Goal: Transaction & Acquisition: Purchase product/service

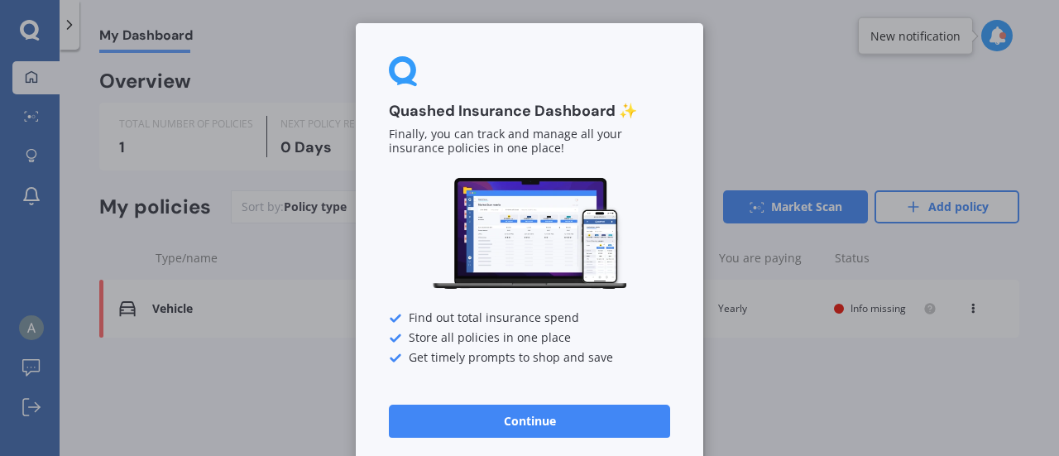
scroll to position [14, 0]
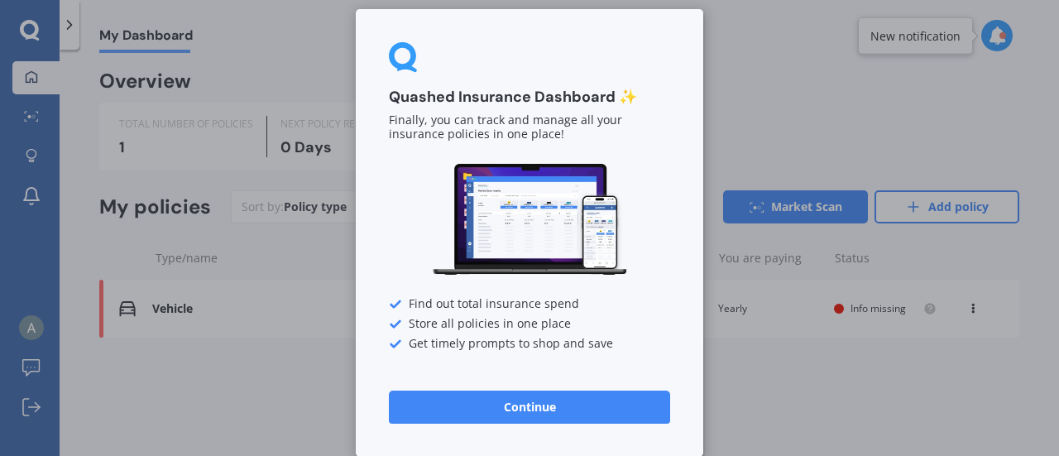
click at [483, 410] on button "Continue" at bounding box center [529, 407] width 281 height 33
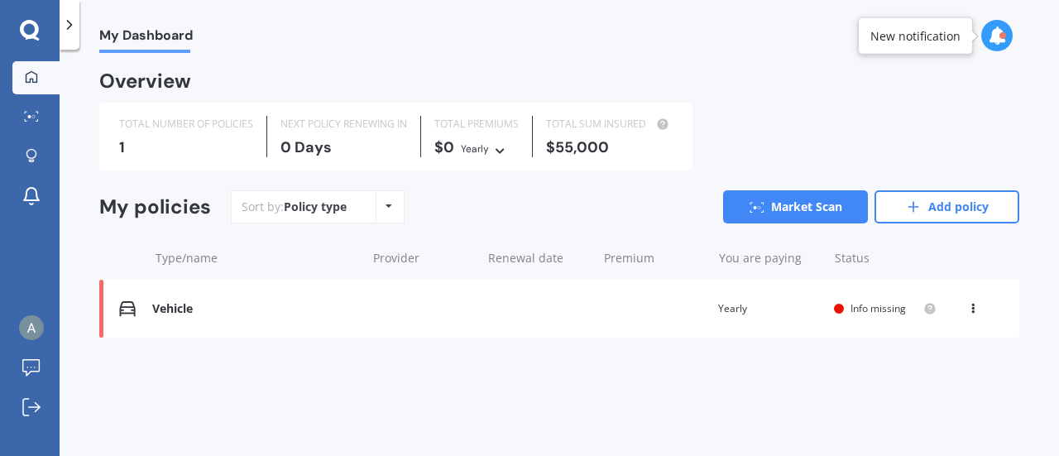
click at [395, 210] on div "Policy type Alphabetical Date added Renewing next" at bounding box center [389, 207] width 26 height 30
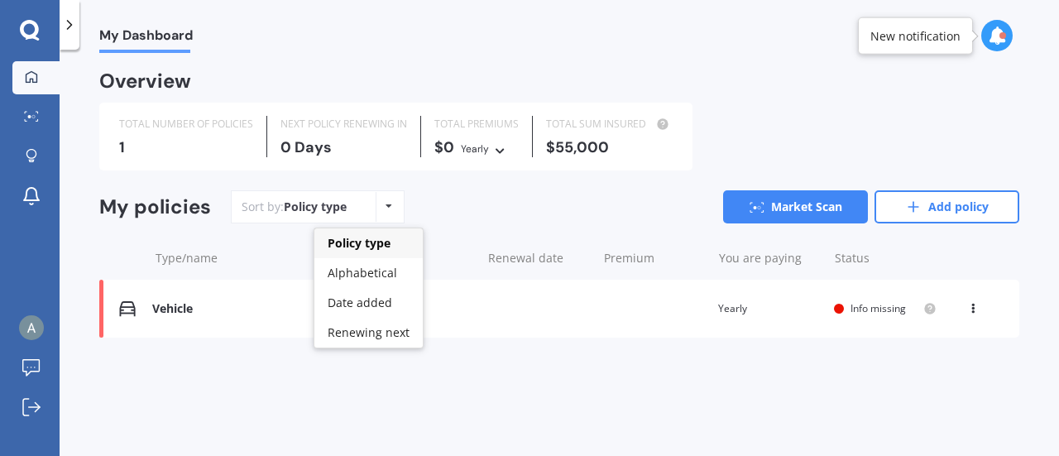
click at [395, 210] on div "Policy type Alphabetical Date added Renewing next" at bounding box center [389, 207] width 26 height 30
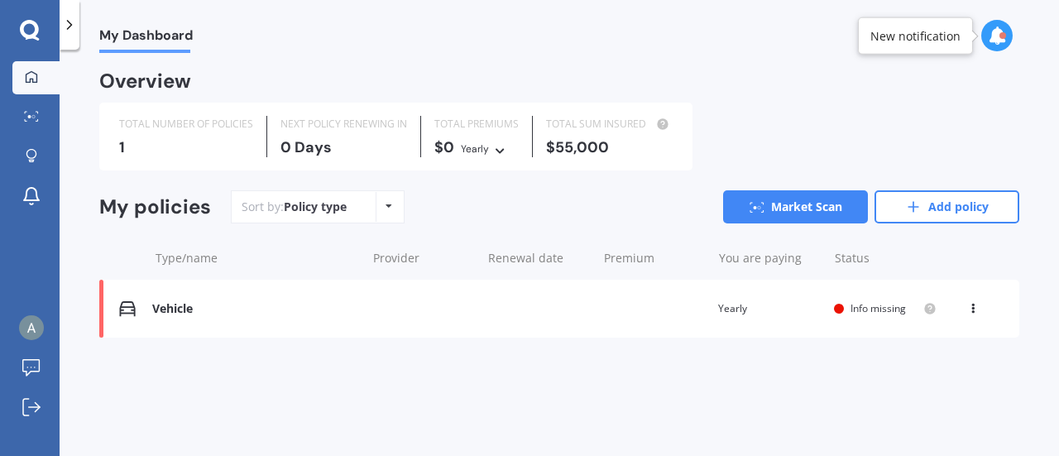
click at [165, 307] on div "Vehicle" at bounding box center [254, 309] width 205 height 14
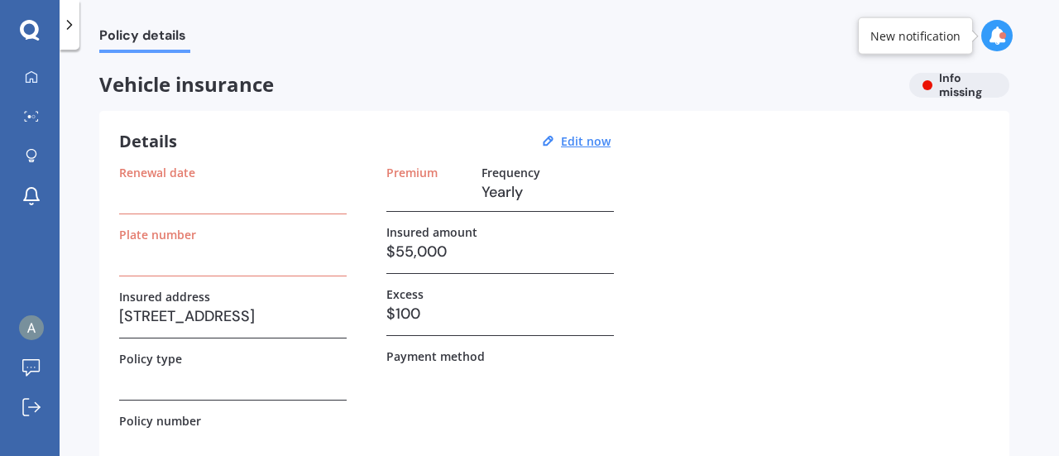
click at [180, 244] on h3 at bounding box center [233, 254] width 228 height 25
click at [571, 140] on u "Edit now" at bounding box center [586, 141] width 50 height 16
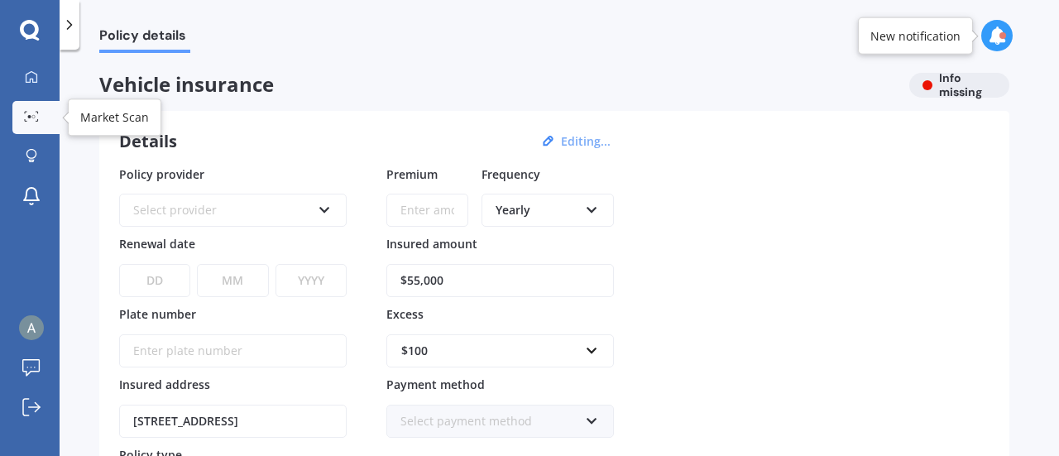
click at [31, 119] on icon at bounding box center [31, 116] width 15 height 11
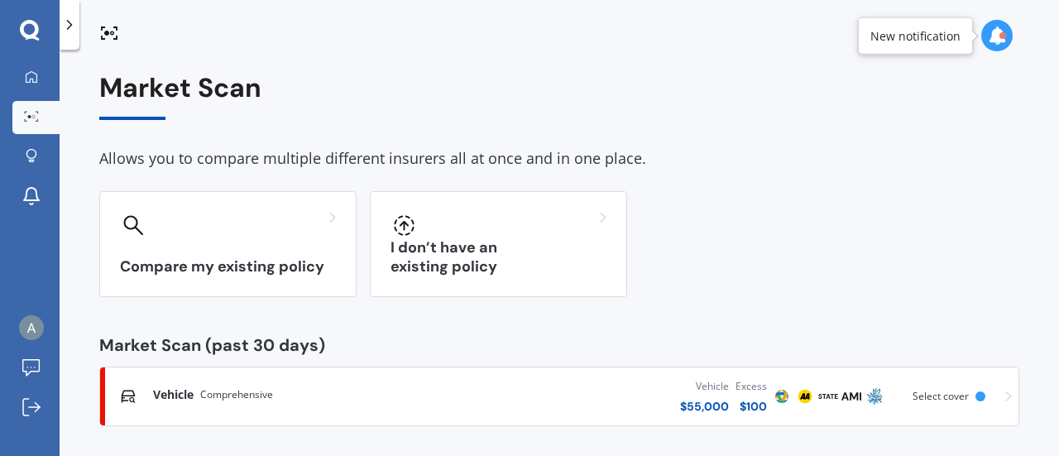
scroll to position [7, 0]
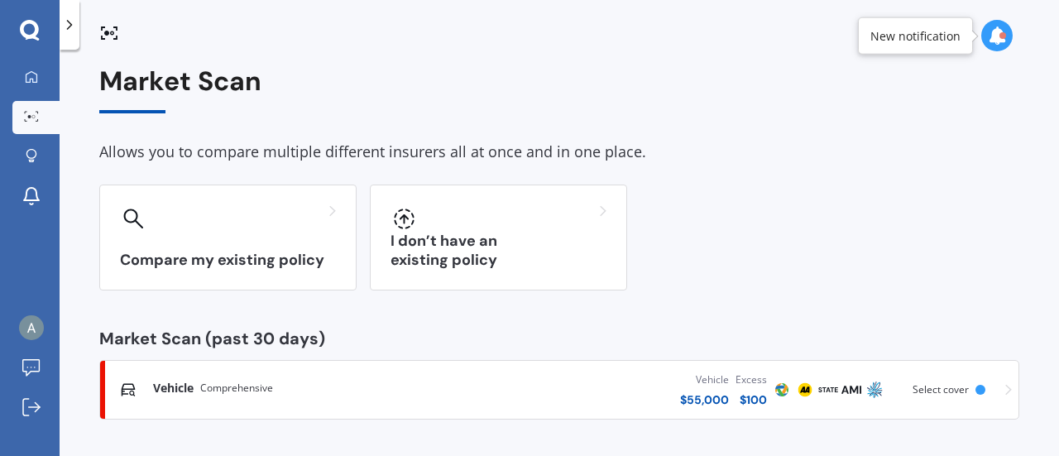
click at [190, 389] on span "Vehicle" at bounding box center [173, 388] width 41 height 17
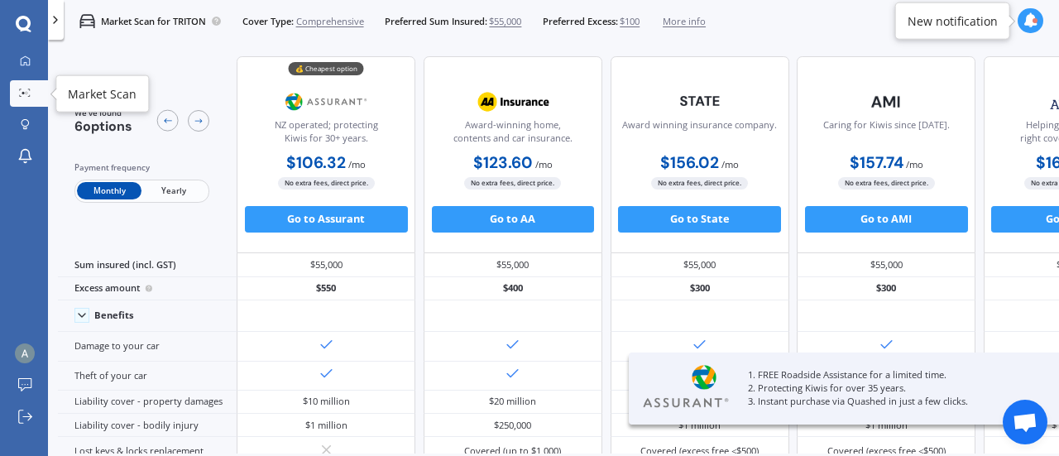
click at [29, 99] on link "Market Scan" at bounding box center [29, 93] width 38 height 26
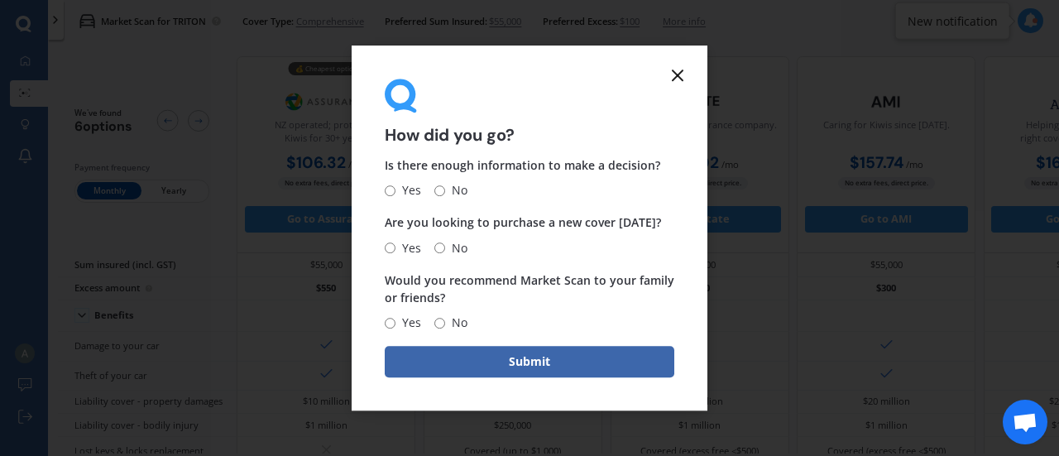
click at [682, 74] on icon at bounding box center [678, 75] width 20 height 20
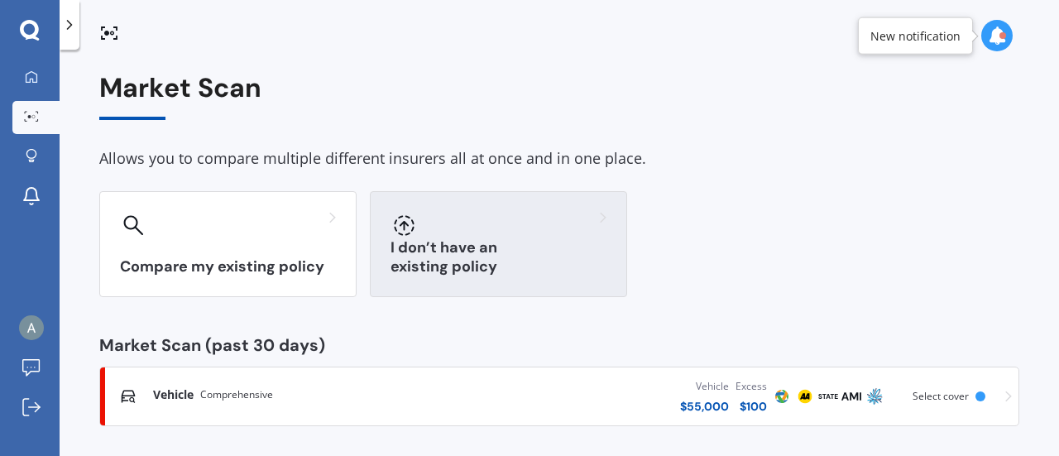
click at [473, 244] on div "I don’t have an existing policy" at bounding box center [498, 244] width 257 height 106
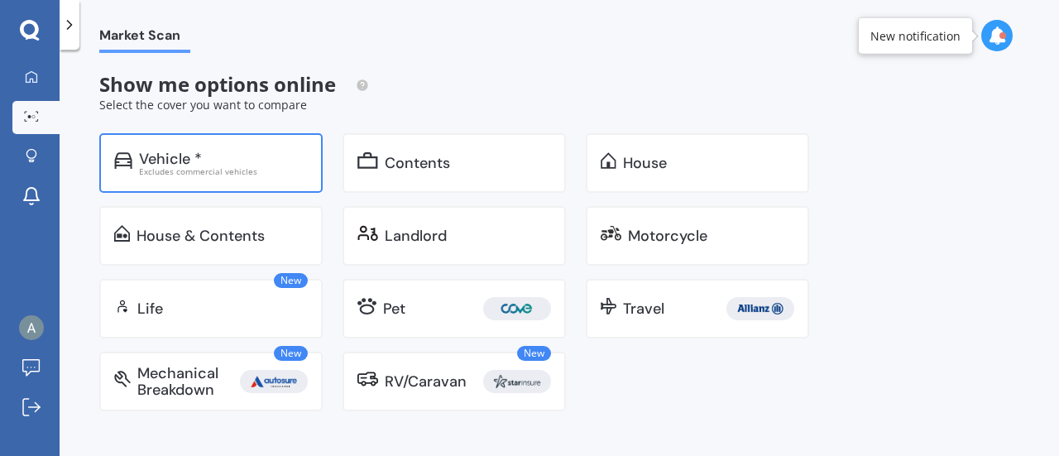
click at [204, 167] on div "Excludes commercial vehicles" at bounding box center [223, 171] width 169 height 8
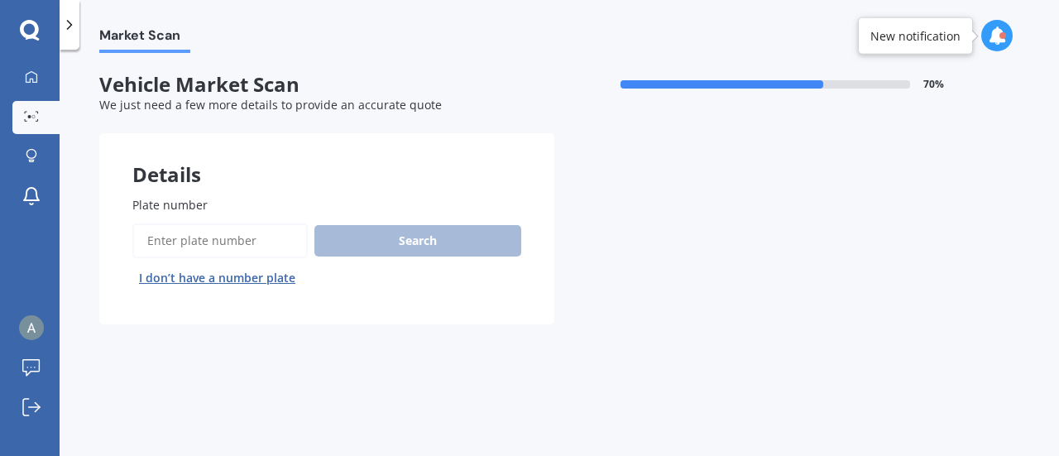
click at [224, 246] on input "Plate number" at bounding box center [219, 240] width 175 height 35
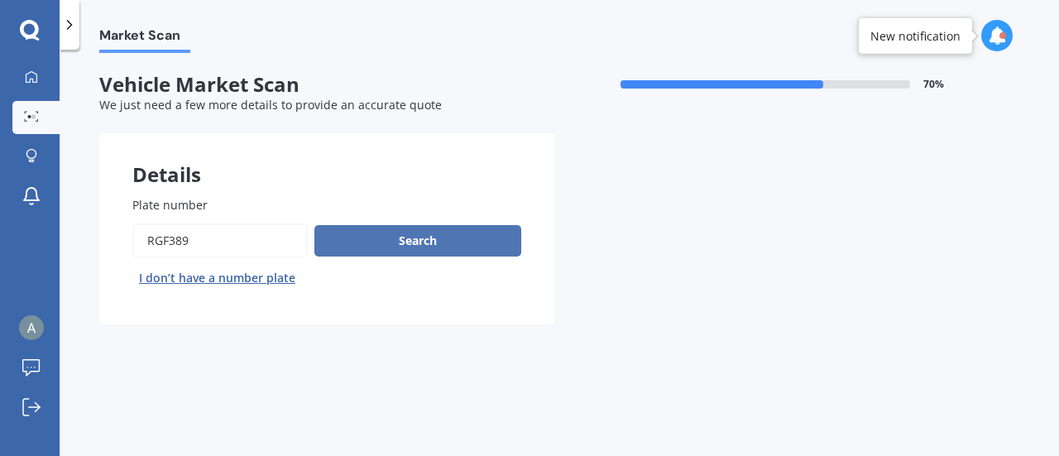
type input "RGF389"
click at [359, 249] on button "Search" at bounding box center [417, 240] width 207 height 31
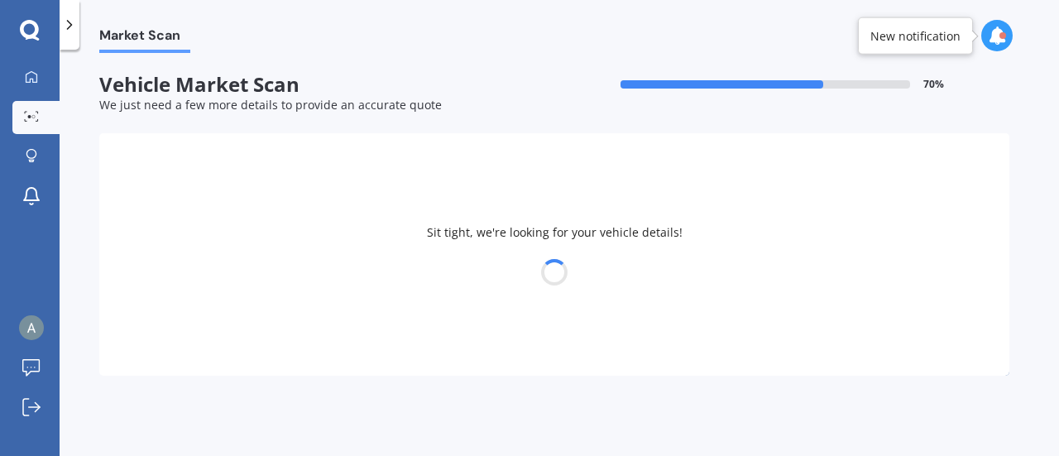
select select "MITSUBISHI"
select select "TRITON"
select select "07"
select select "05"
select select "1982"
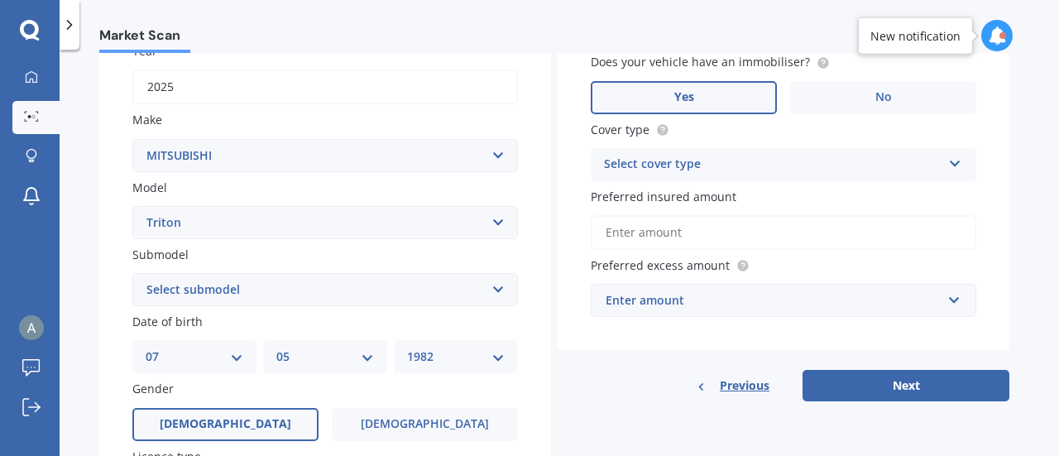
scroll to position [252, 0]
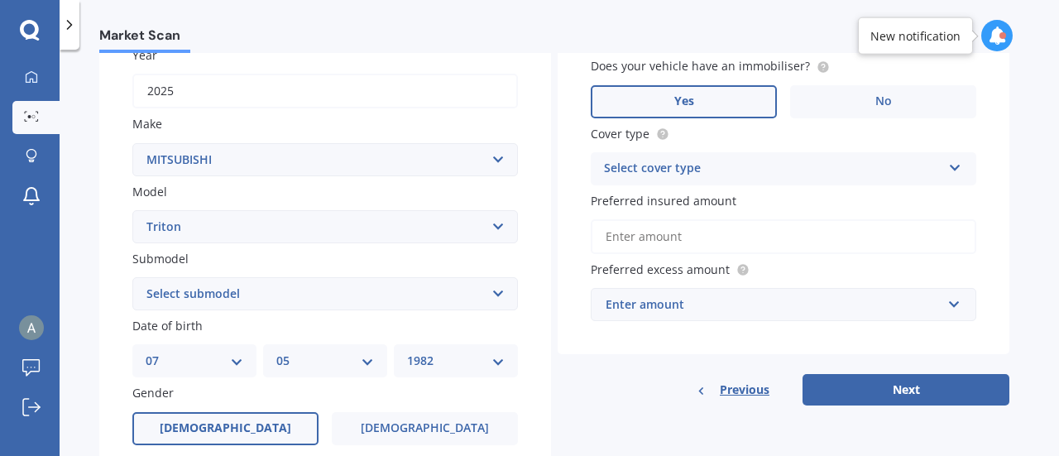
click at [964, 166] on div "Select cover type Comprehensive Third Party, Fire & Theft Third Party" at bounding box center [784, 168] width 386 height 33
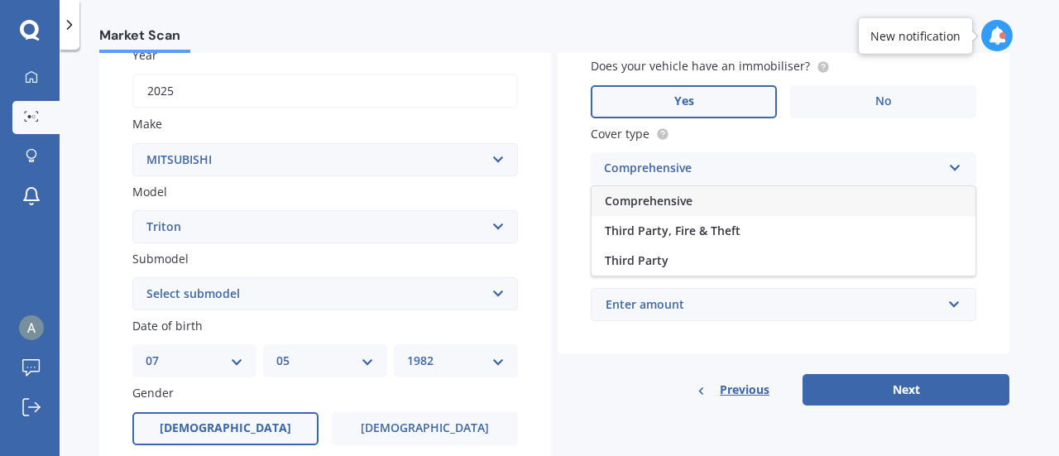
click at [703, 201] on div "Comprehensive" at bounding box center [784, 201] width 384 height 30
click at [666, 242] on input "Preferred insured amount" at bounding box center [784, 236] width 386 height 35
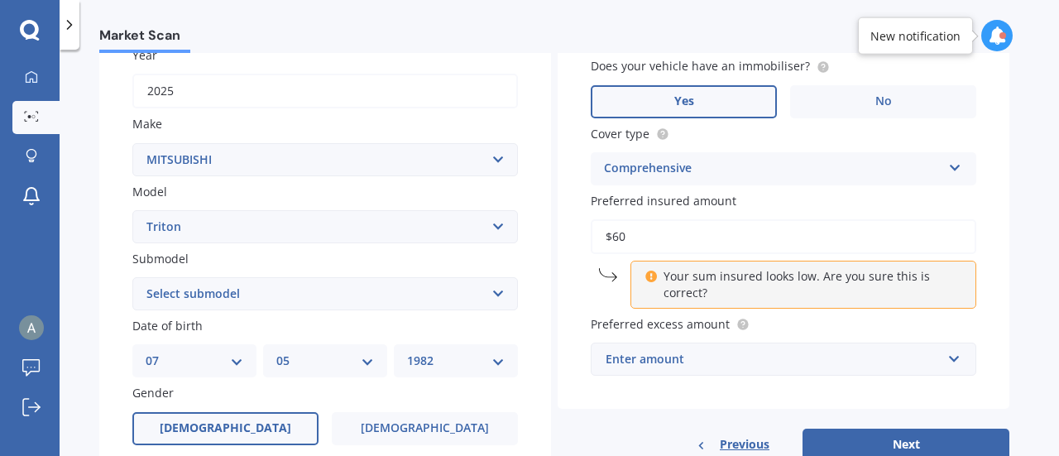
type input "$6"
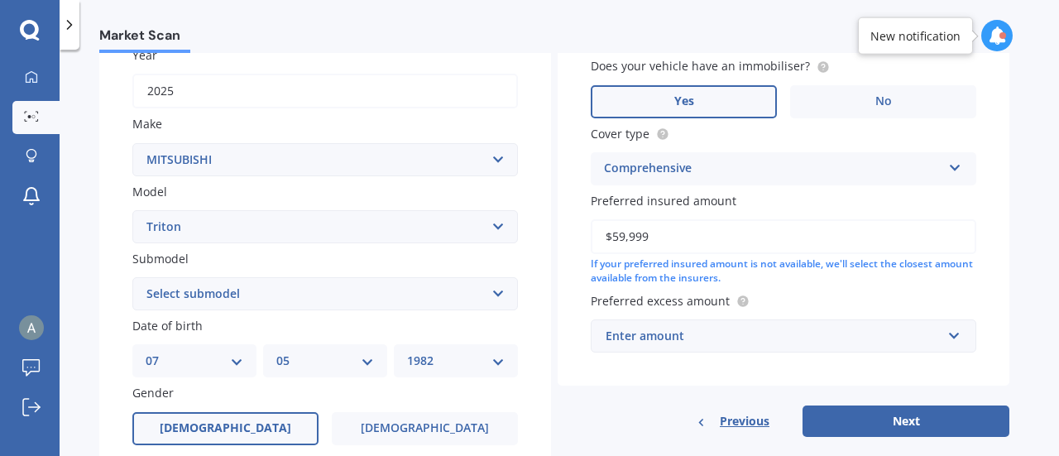
type input "$59,999"
click at [714, 339] on div "Enter amount" at bounding box center [774, 336] width 336 height 18
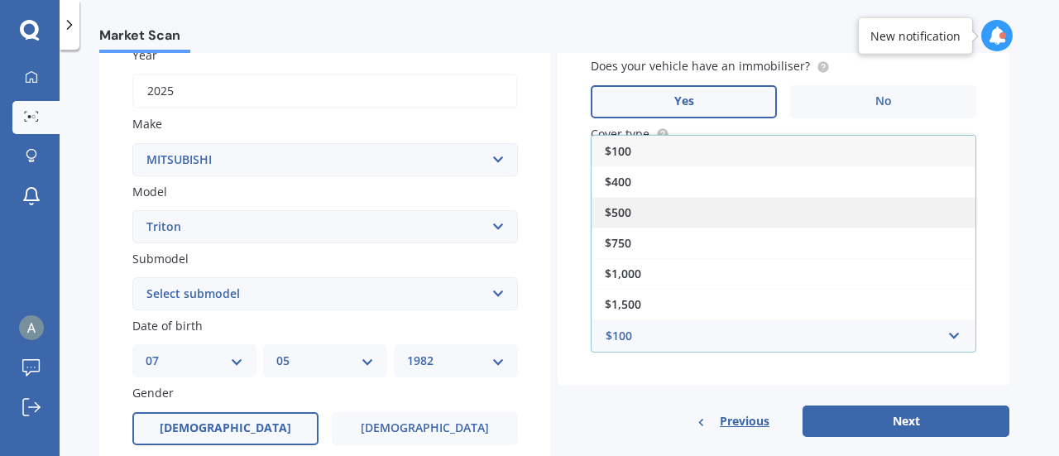
click at [610, 211] on span "$500" at bounding box center [618, 212] width 26 height 16
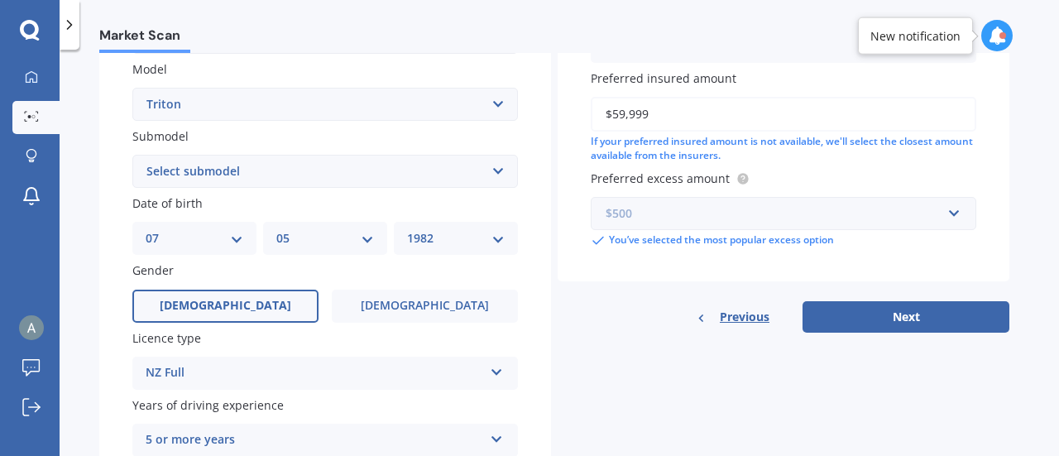
scroll to position [372, 0]
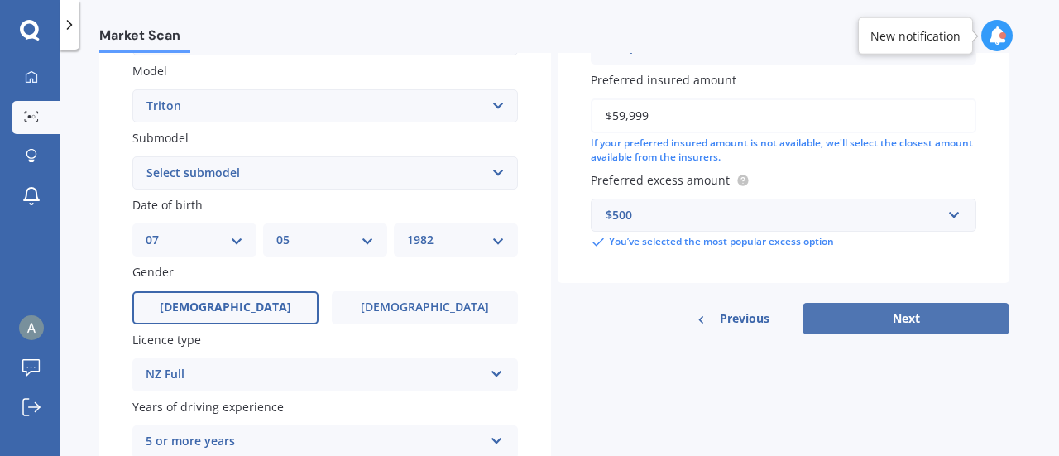
click at [874, 323] on button "Next" at bounding box center [906, 318] width 207 height 31
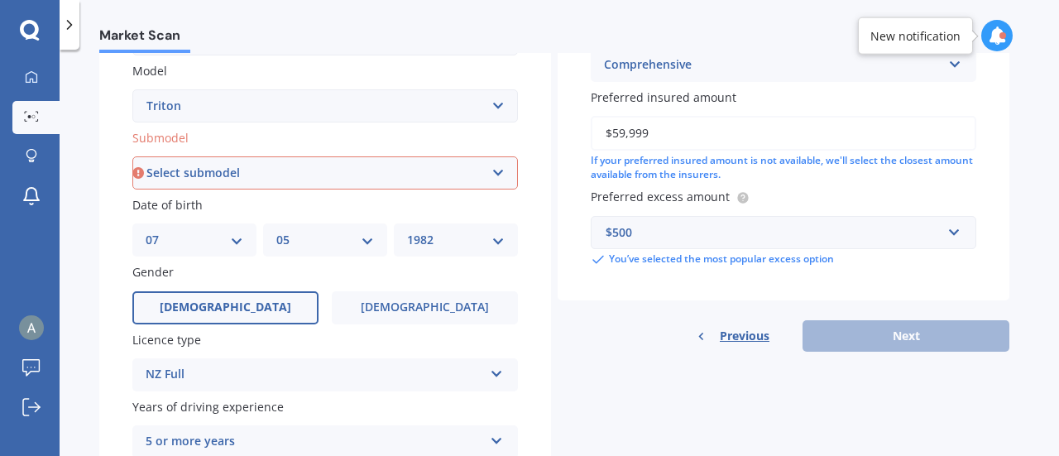
click at [506, 166] on select "Select submodel (All other) 2.4 Litre Petrol 2.5 CDI Diesel 2.8 CDI Diesel 3.2 …" at bounding box center [325, 172] width 386 height 33
select select "GLX TURBO DIESEL"
click at [132, 157] on select "Select submodel (All other) 2.4 Litre Petrol 2.5 CDI Diesel 2.8 CDI Diesel 3.2 …" at bounding box center [325, 172] width 386 height 33
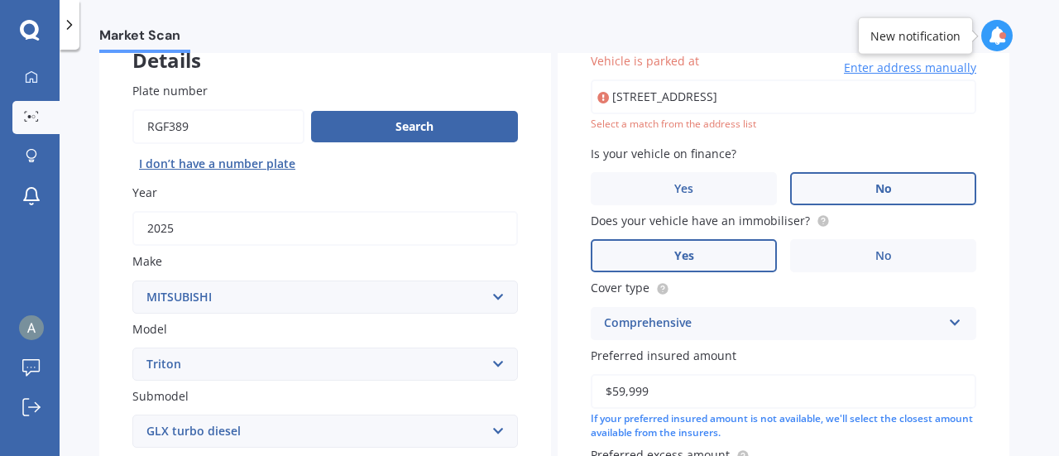
scroll to position [113, 0]
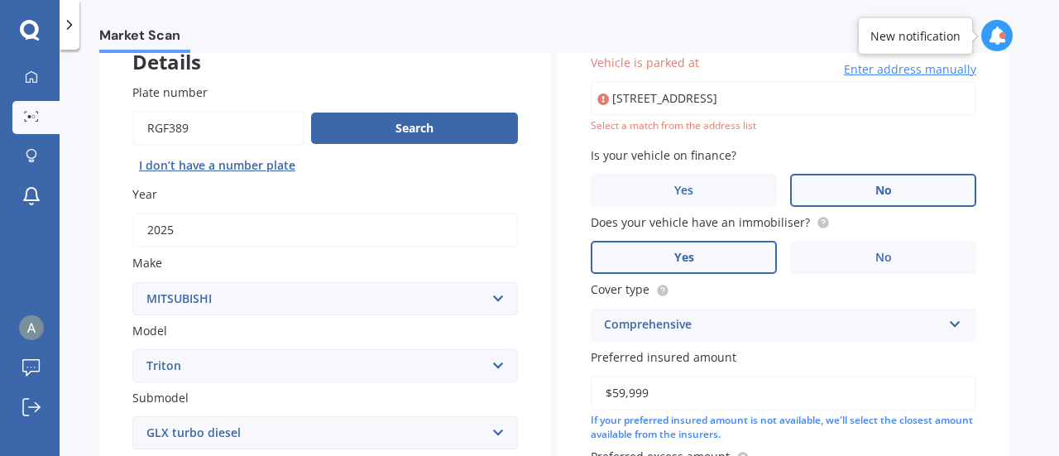
type input "[STREET_ADDRESS]"
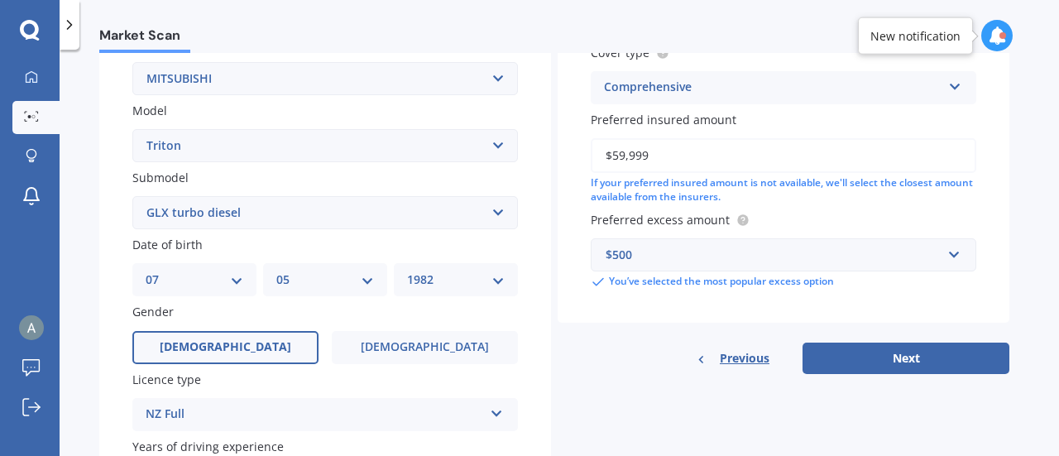
scroll to position [338, 0]
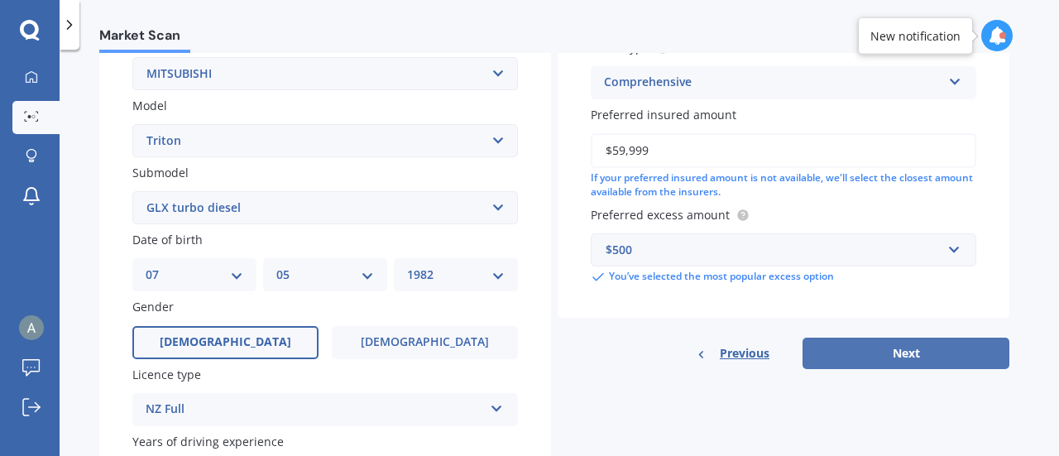
click at [894, 357] on button "Next" at bounding box center [906, 353] width 207 height 31
select select "07"
select select "05"
select select "1982"
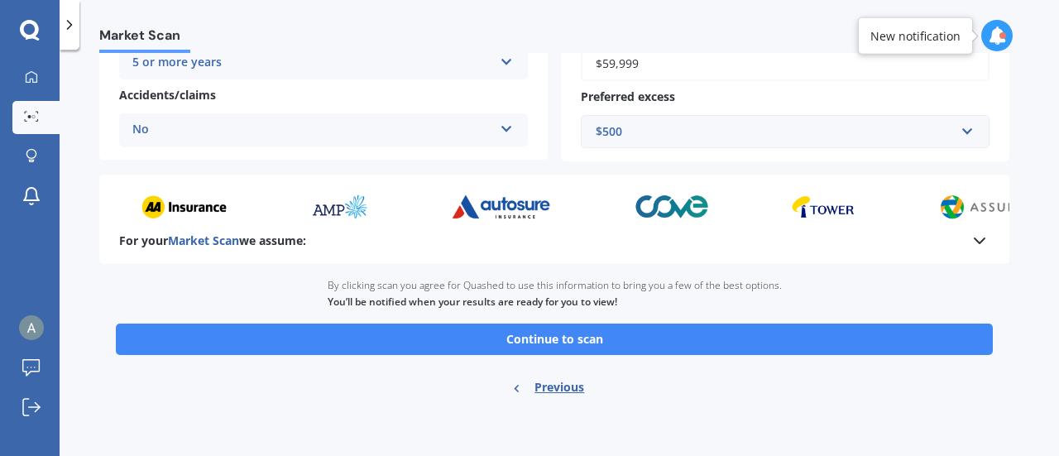
scroll to position [399, 0]
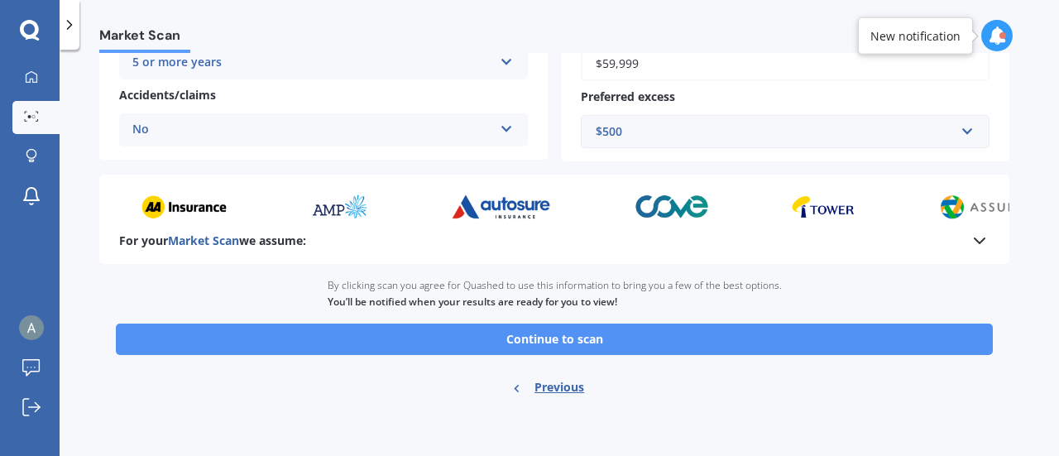
click at [400, 333] on button "Continue to scan" at bounding box center [554, 338] width 877 height 31
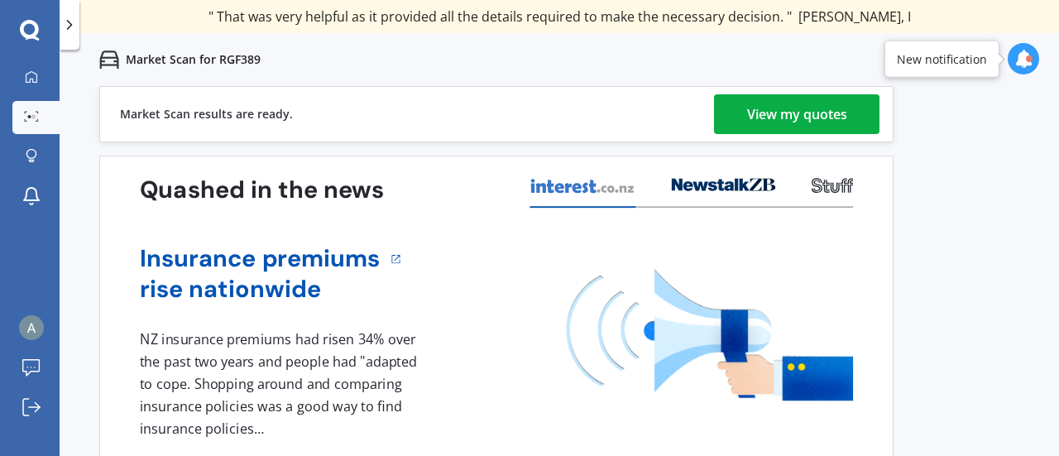
click at [775, 111] on div "View my quotes" at bounding box center [797, 114] width 100 height 40
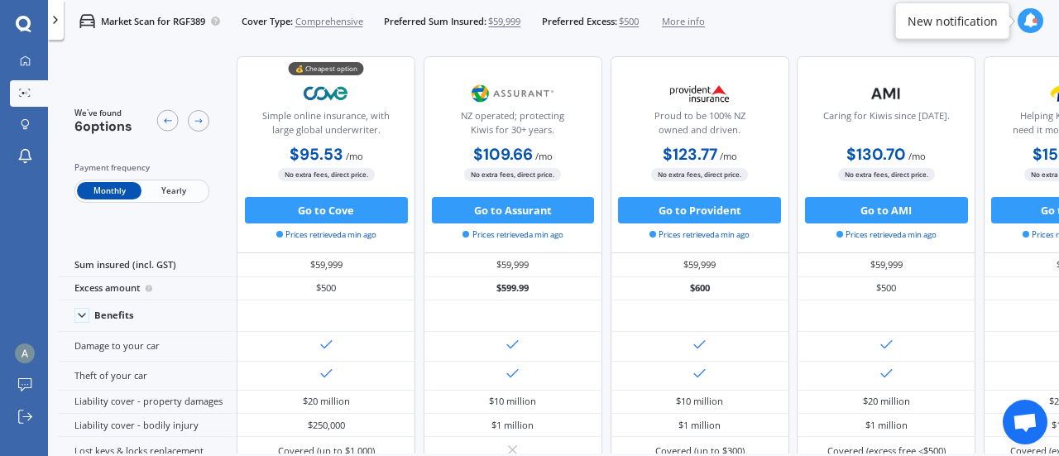
click at [388, 146] on div "$95.53 / mo $1,032.86 / yr $95.53 / mo" at bounding box center [326, 155] width 179 height 26
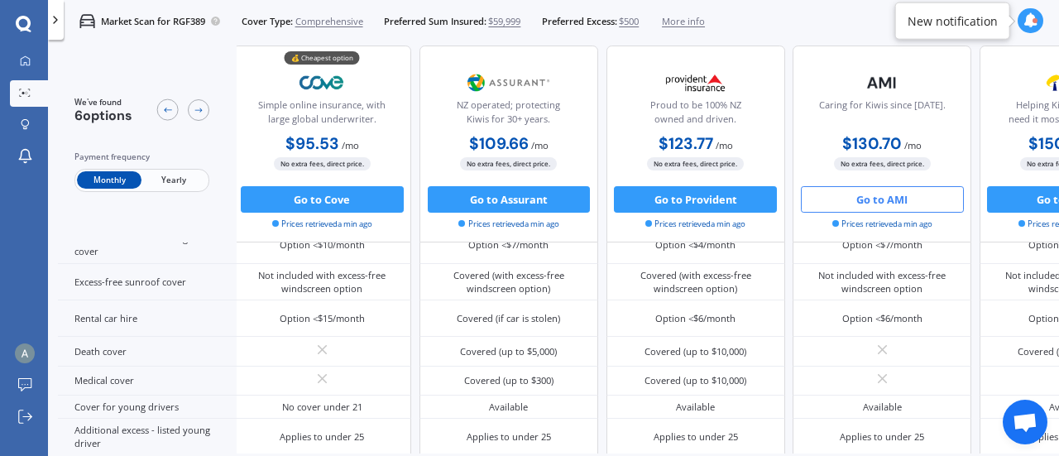
scroll to position [616, 0]
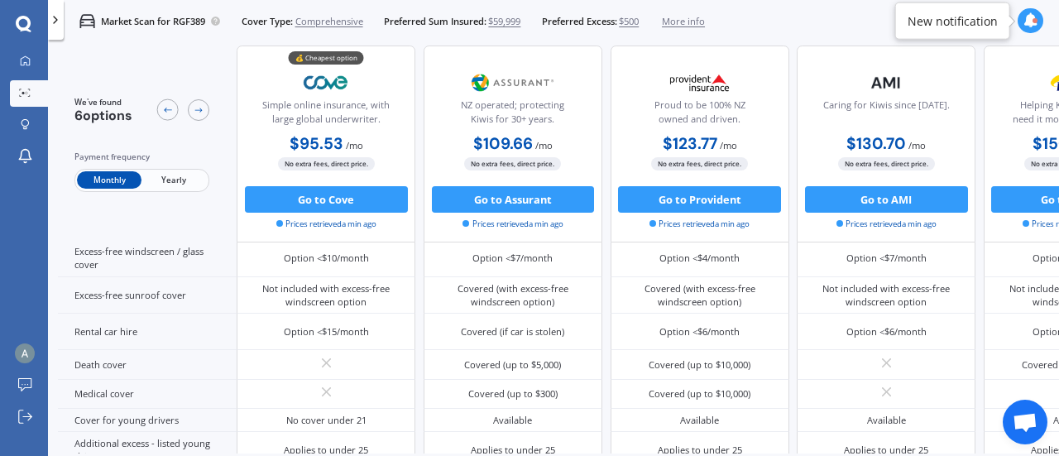
click at [505, 21] on span "$59,999" at bounding box center [504, 21] width 32 height 13
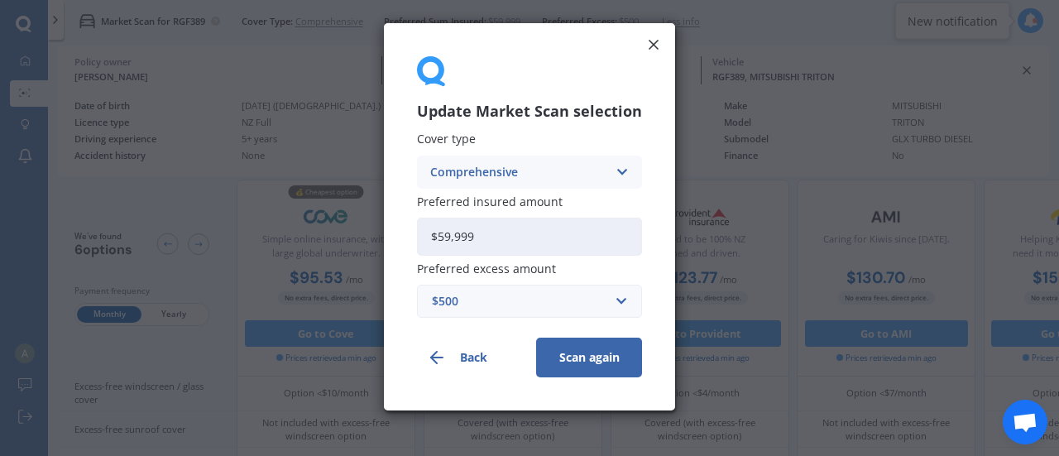
click at [601, 234] on input "$59,999" at bounding box center [529, 237] width 225 height 38
type input "$5"
type input "$60,000"
click at [587, 357] on button "Scan again" at bounding box center [589, 358] width 106 height 40
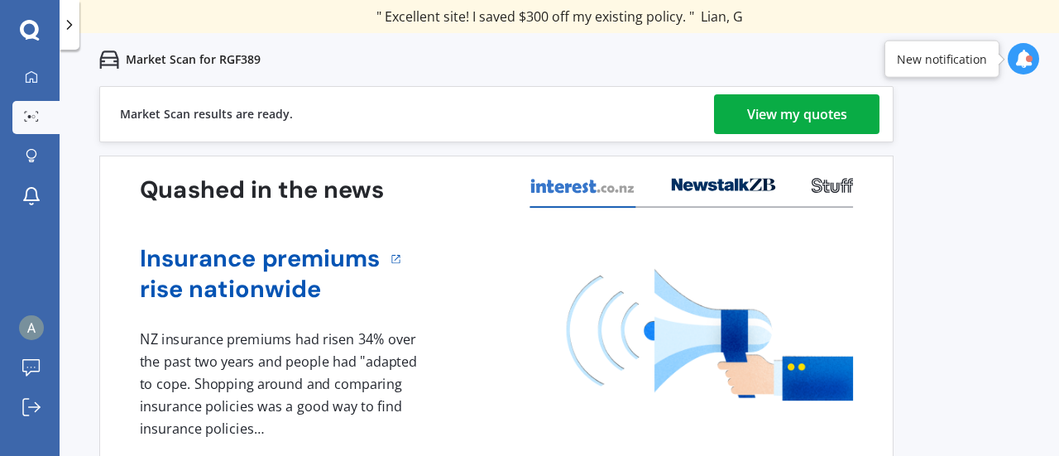
click at [730, 103] on link "View my quotes" at bounding box center [796, 114] width 165 height 40
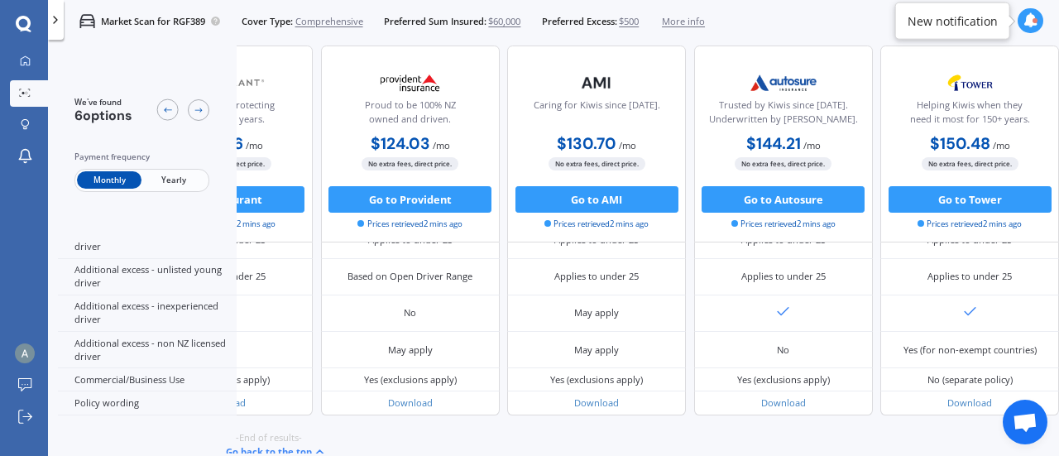
scroll to position [880, 371]
click at [374, 32] on div "Market Scan for RGF389 Cover Type: Comprehensive Preferred Sum Insured: $60,000…" at bounding box center [384, 21] width 641 height 42
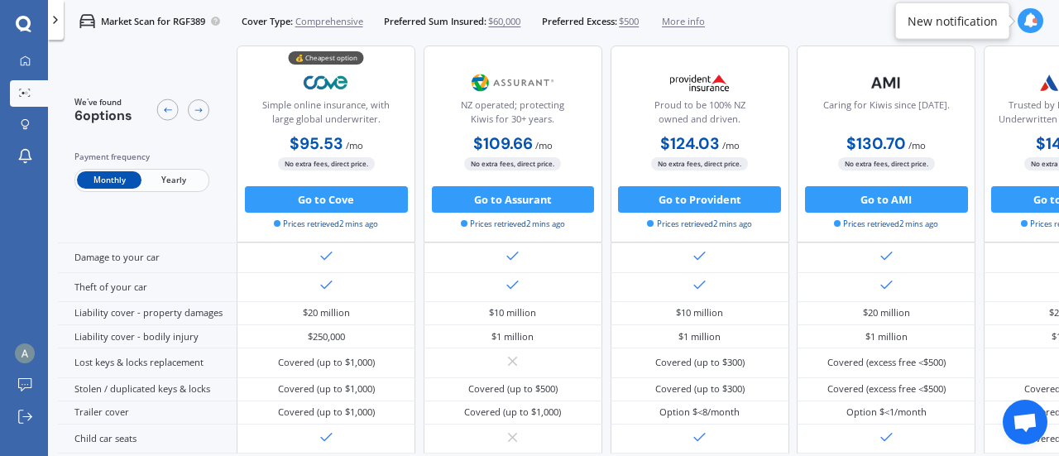
scroll to position [0, 0]
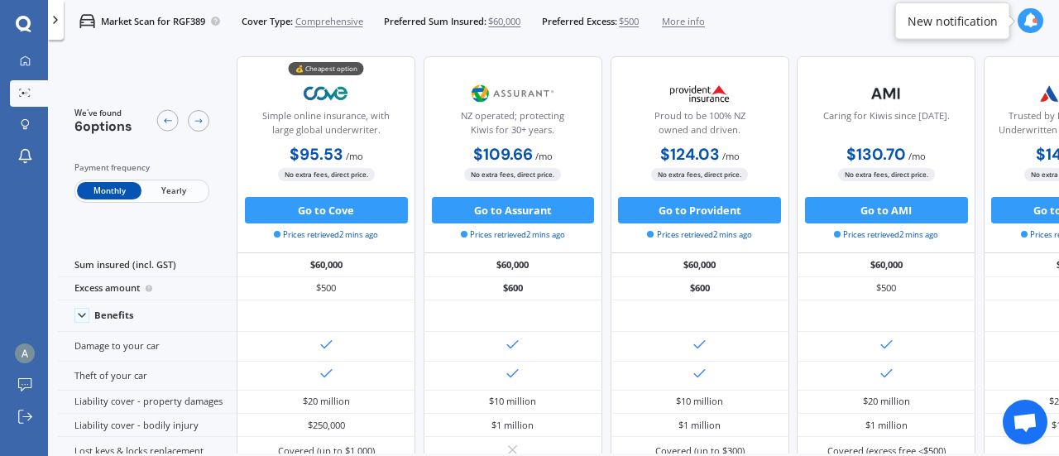
drag, startPoint x: 899, startPoint y: 212, endPoint x: 928, endPoint y: 188, distance: 37.6
click at [928, 188] on div "No extra fees, direct price. Go to AMI Prices retrieved 2 mins ago" at bounding box center [886, 204] width 179 height 73
click at [165, 194] on span "Yearly" at bounding box center [173, 190] width 65 height 17
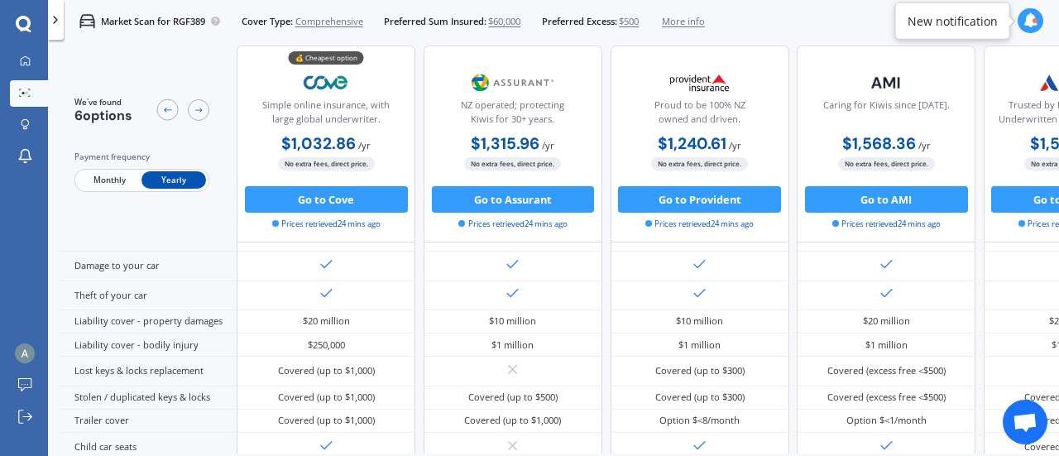
scroll to position [113, 0]
